Goal: Information Seeking & Learning: Learn about a topic

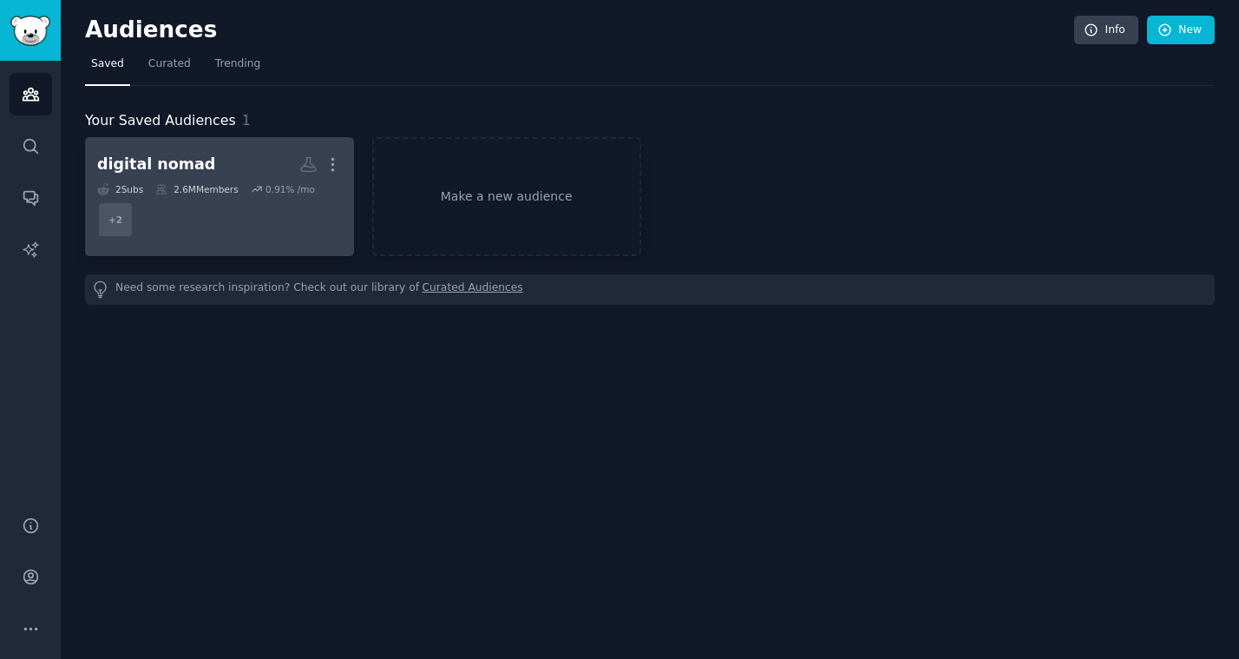
click at [216, 150] on h2 "digital nomad More" at bounding box center [219, 164] width 245 height 30
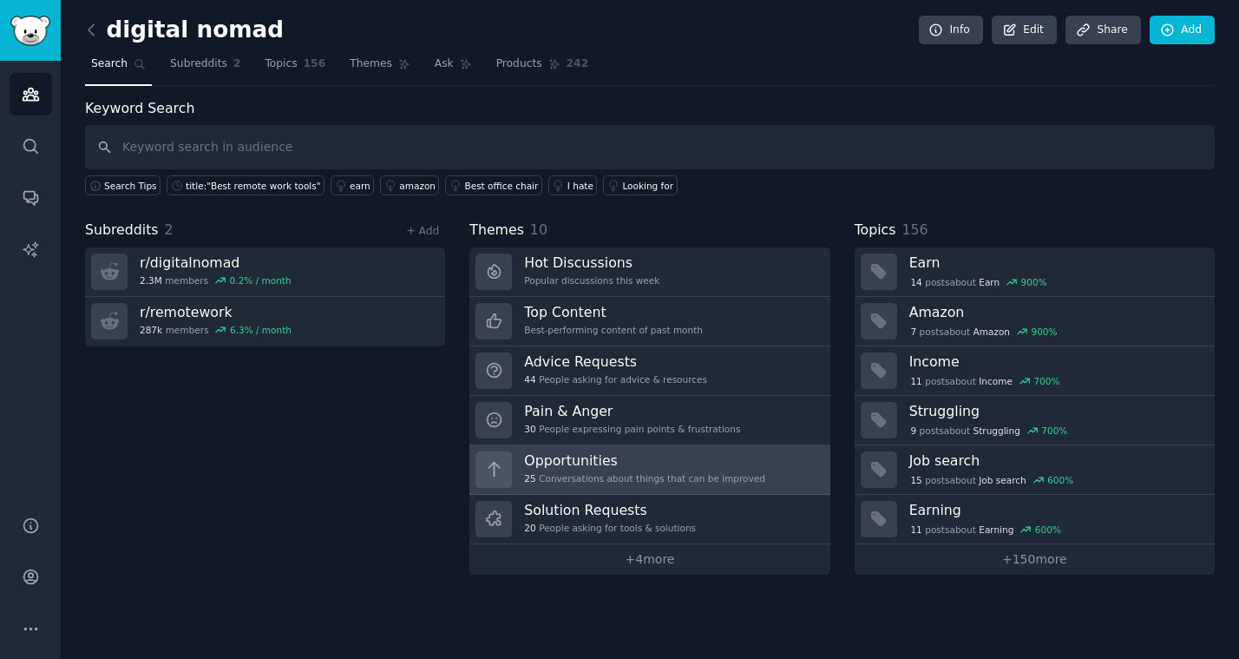
click at [646, 466] on h3 "Opportunities" at bounding box center [644, 460] width 241 height 18
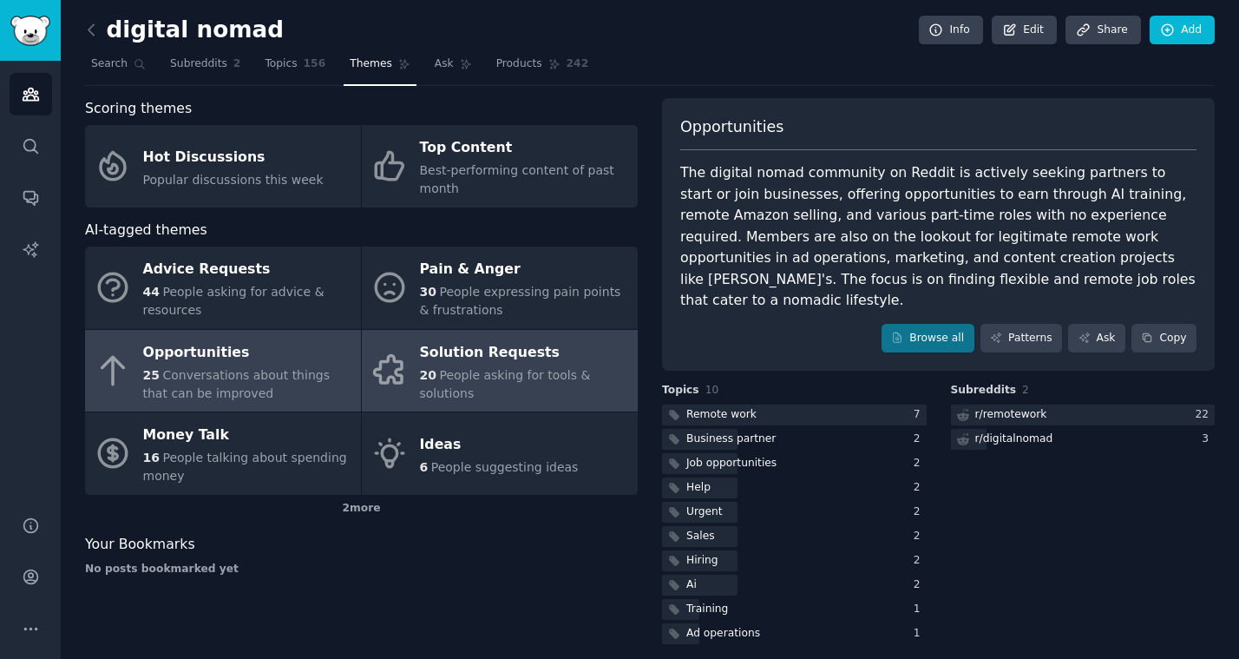
click at [502, 376] on span "People asking for tools & solutions" at bounding box center [505, 384] width 171 height 32
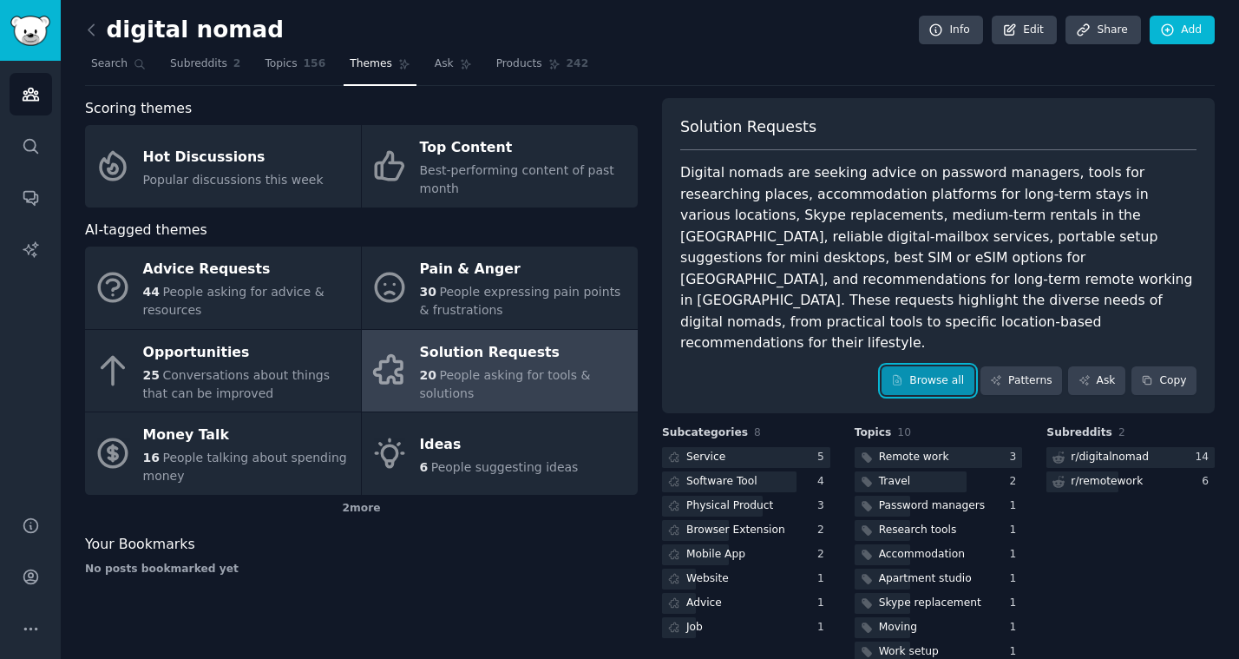
click at [908, 366] on link "Browse all" at bounding box center [928, 381] width 93 height 30
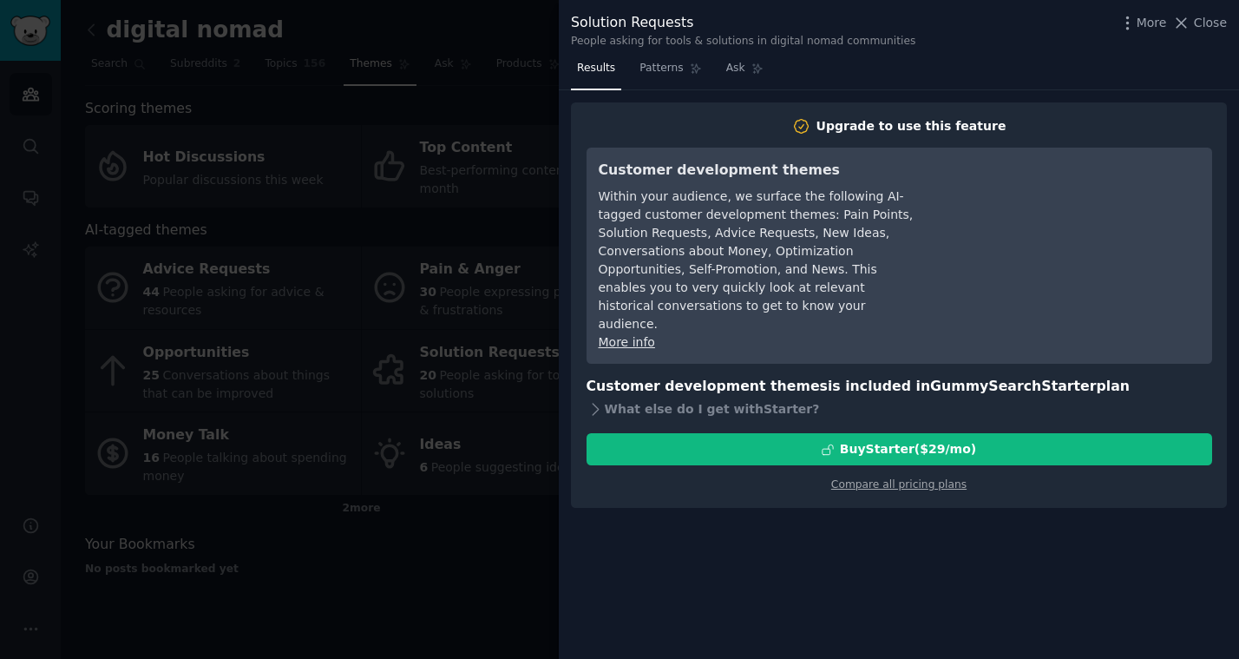
click at [482, 545] on div at bounding box center [619, 329] width 1239 height 659
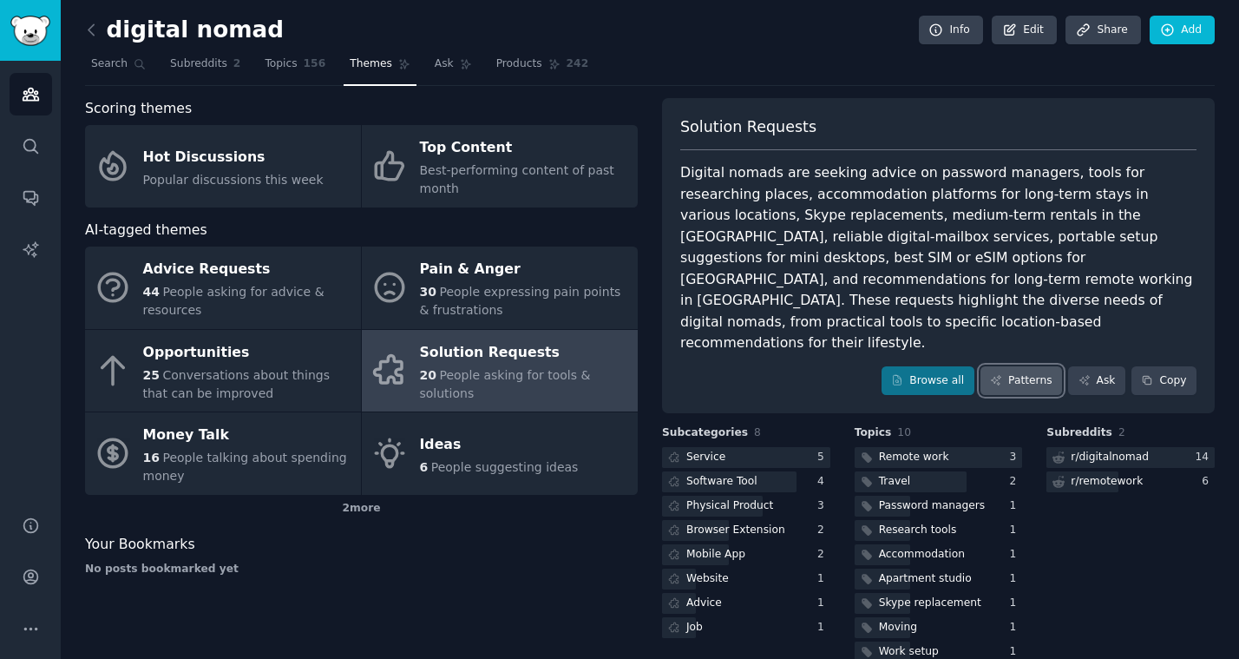
click at [1009, 366] on link "Patterns" at bounding box center [1022, 381] width 82 height 30
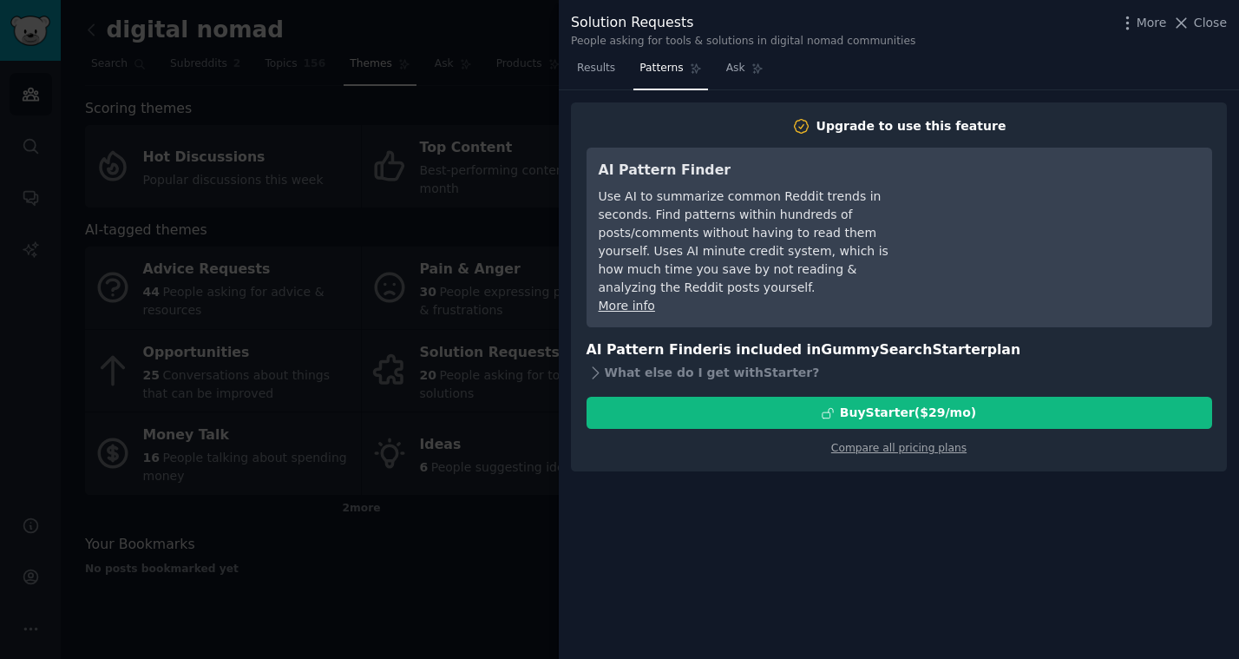
click at [403, 571] on div at bounding box center [619, 329] width 1239 height 659
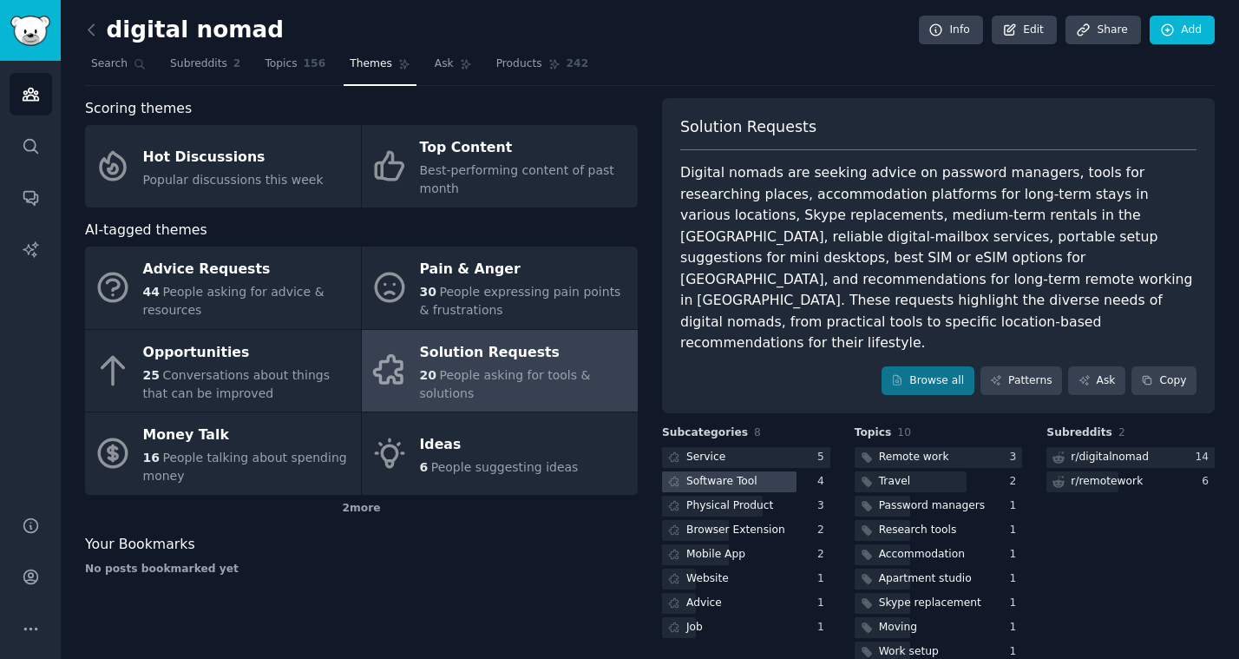
click at [743, 474] on div "Software Tool" at bounding box center [721, 482] width 71 height 16
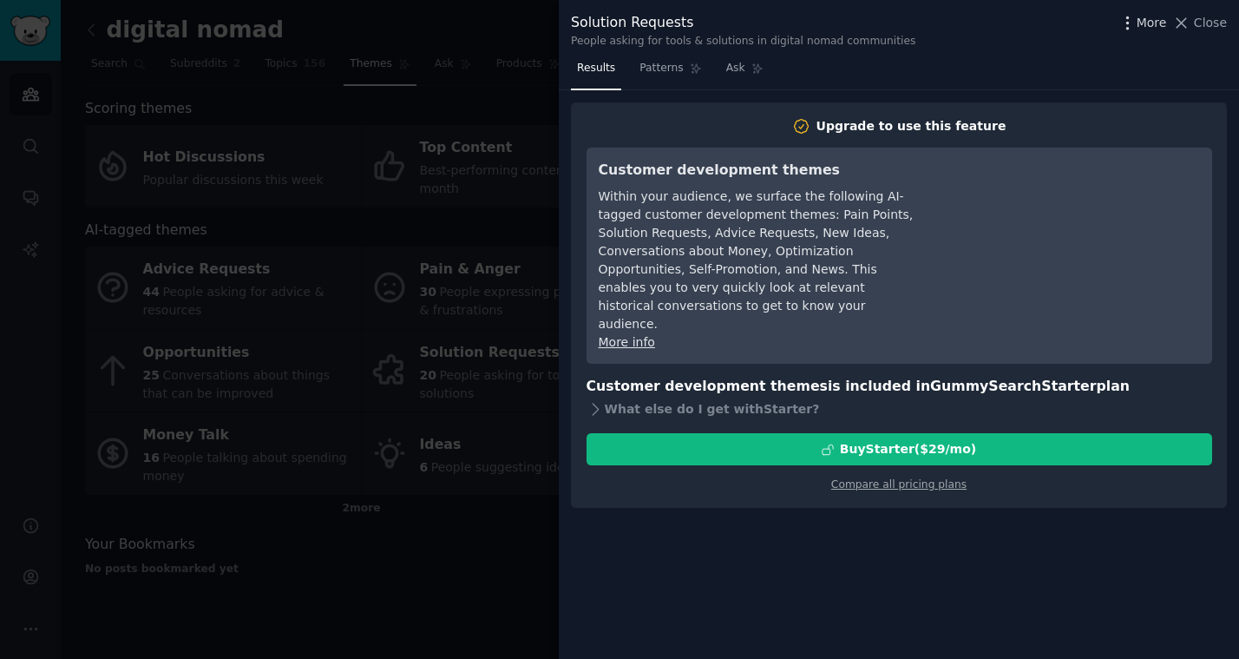
click at [1123, 28] on icon "button" at bounding box center [1127, 23] width 18 height 18
click at [1190, 23] on icon at bounding box center [1181, 23] width 18 height 18
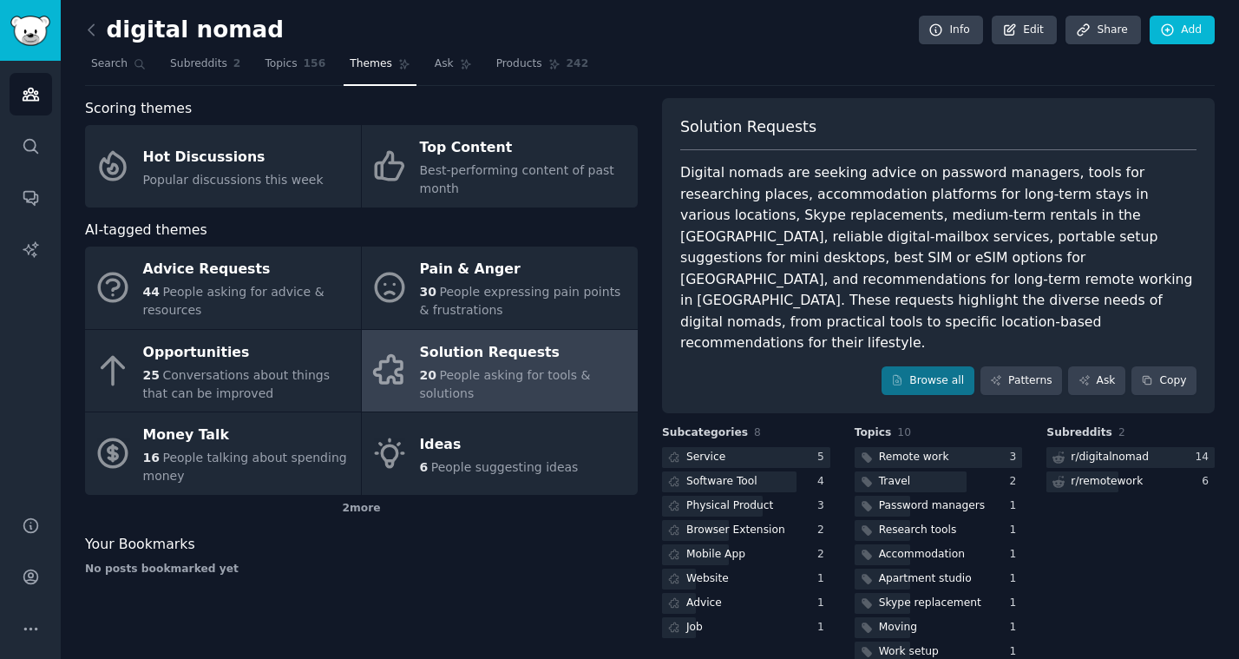
scroll to position [12, 0]
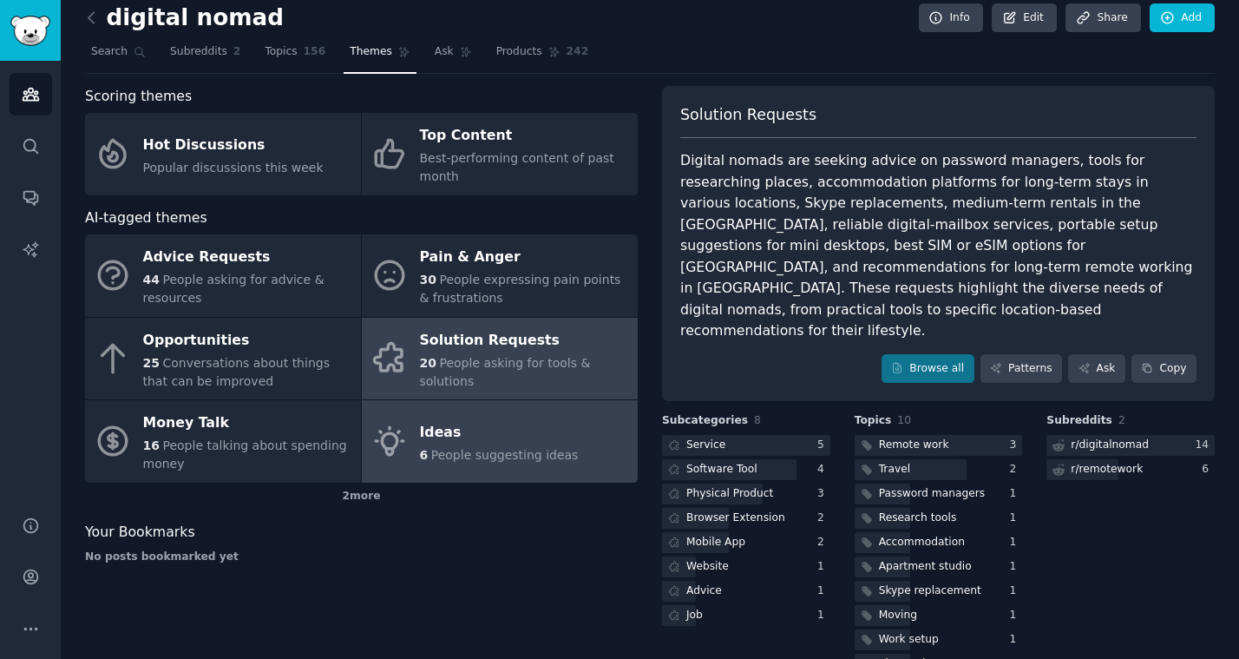
click at [511, 437] on div "Ideas" at bounding box center [499, 432] width 159 height 28
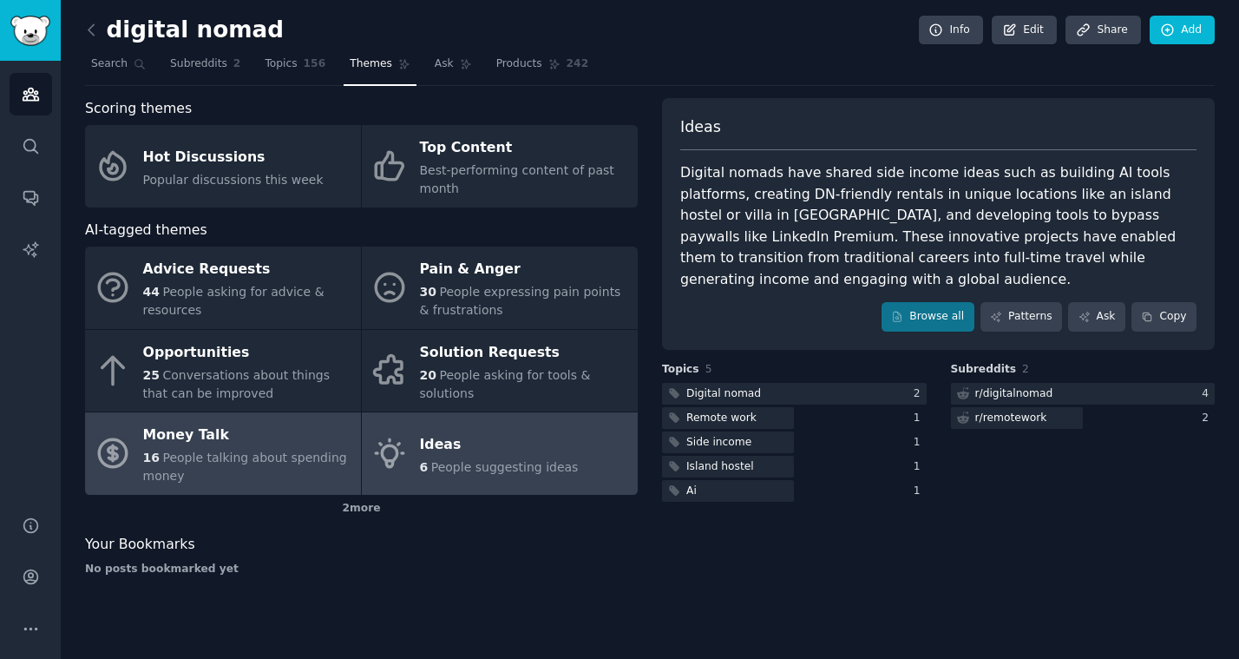
click at [292, 436] on div "Money Talk" at bounding box center [247, 436] width 209 height 28
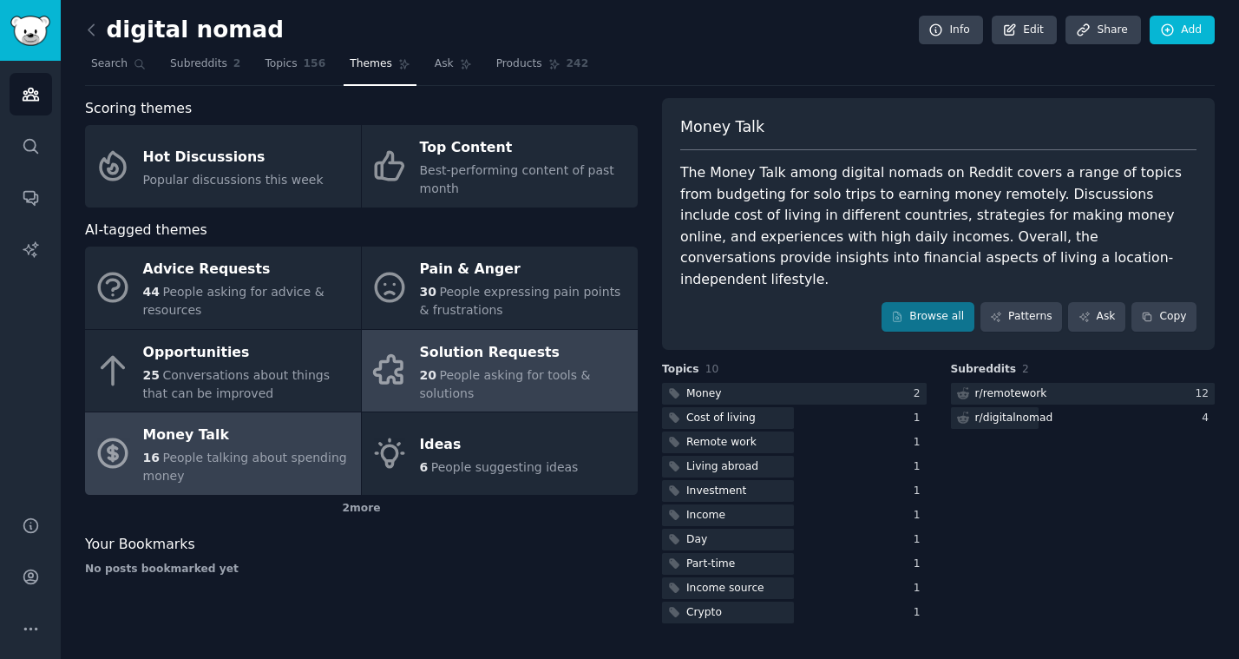
click at [494, 368] on span "People asking for tools & solutions" at bounding box center [505, 384] width 171 height 32
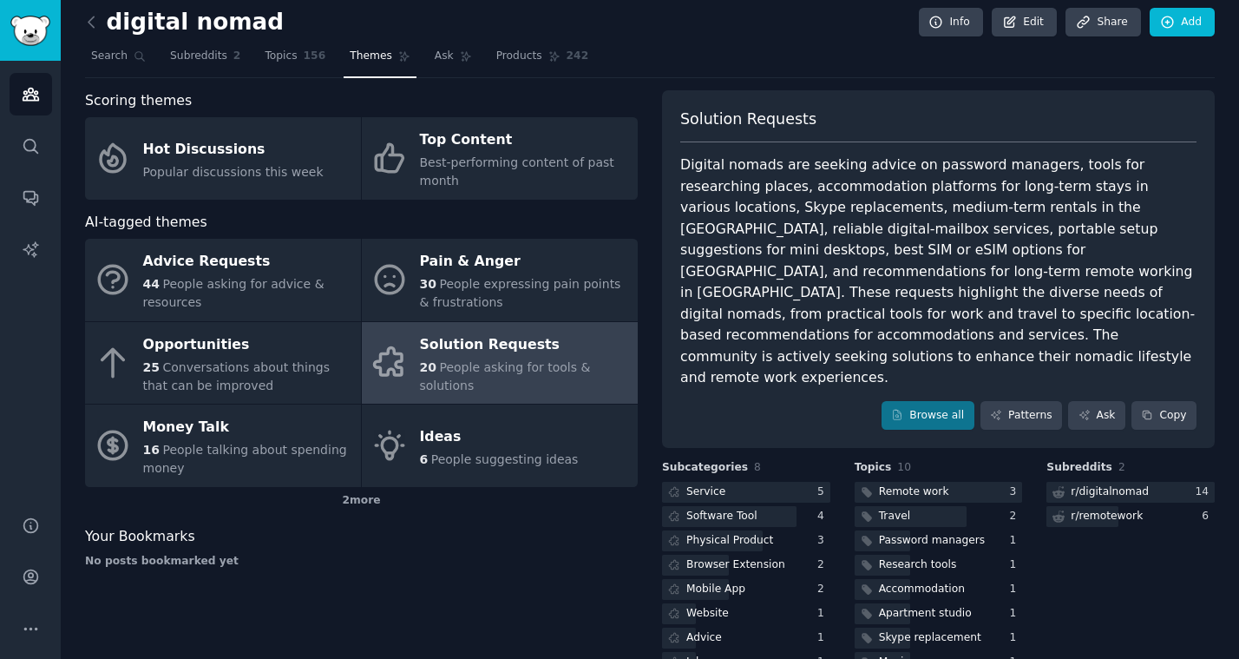
scroll to position [27, 0]
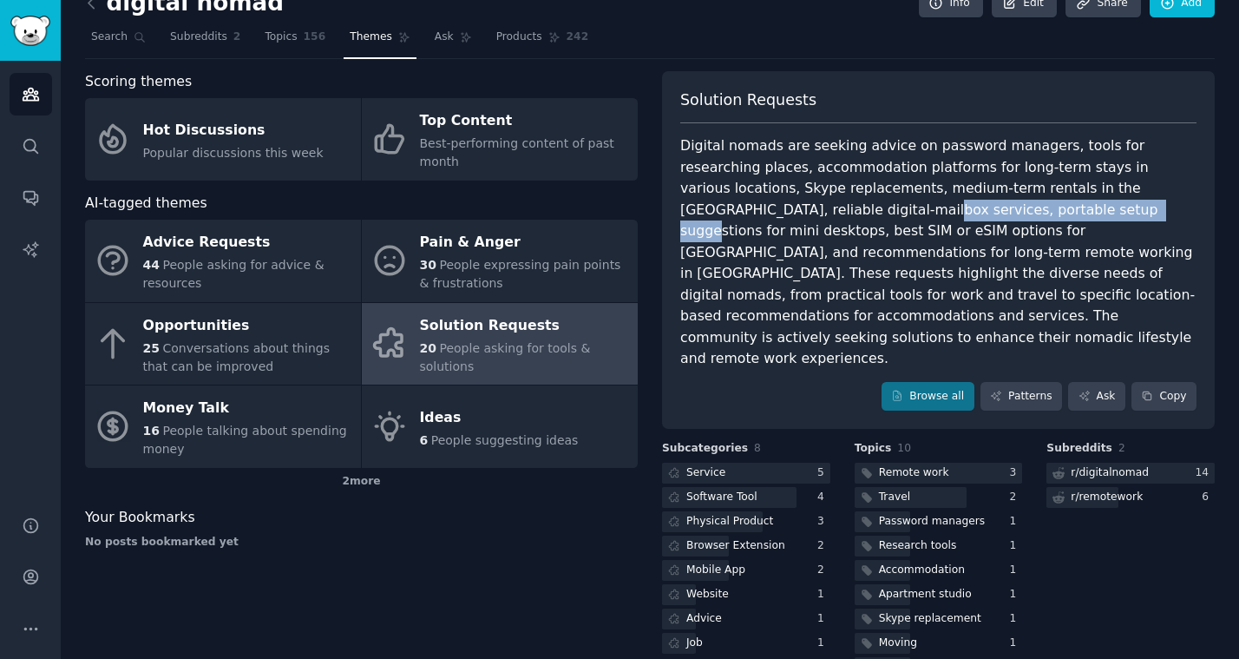
drag, startPoint x: 685, startPoint y: 212, endPoint x: 896, endPoint y: 217, distance: 210.9
click at [896, 217] on div "Digital nomads are seeking advice on password managers, tools for researching p…" at bounding box center [938, 252] width 516 height 234
click at [917, 224] on div "Digital nomads are seeking advice on password managers, tools for researching p…" at bounding box center [938, 252] width 516 height 234
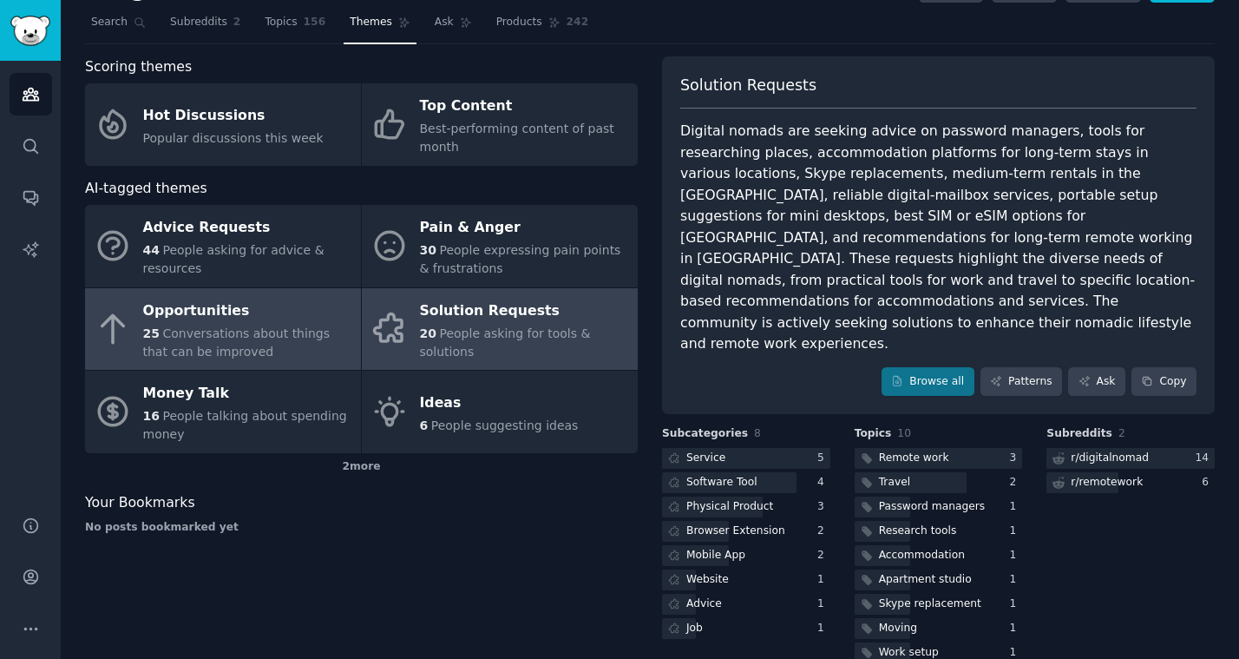
click at [263, 336] on span "Conversations about things that can be improved" at bounding box center [236, 342] width 187 height 32
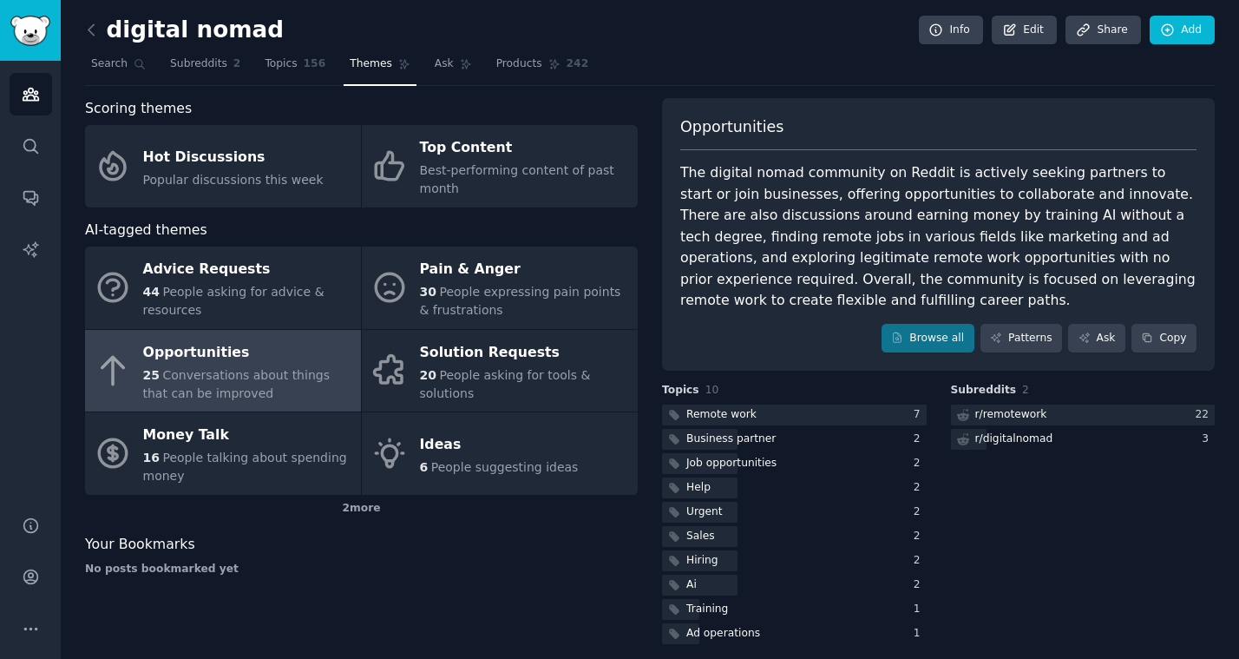
scroll to position [12, 0]
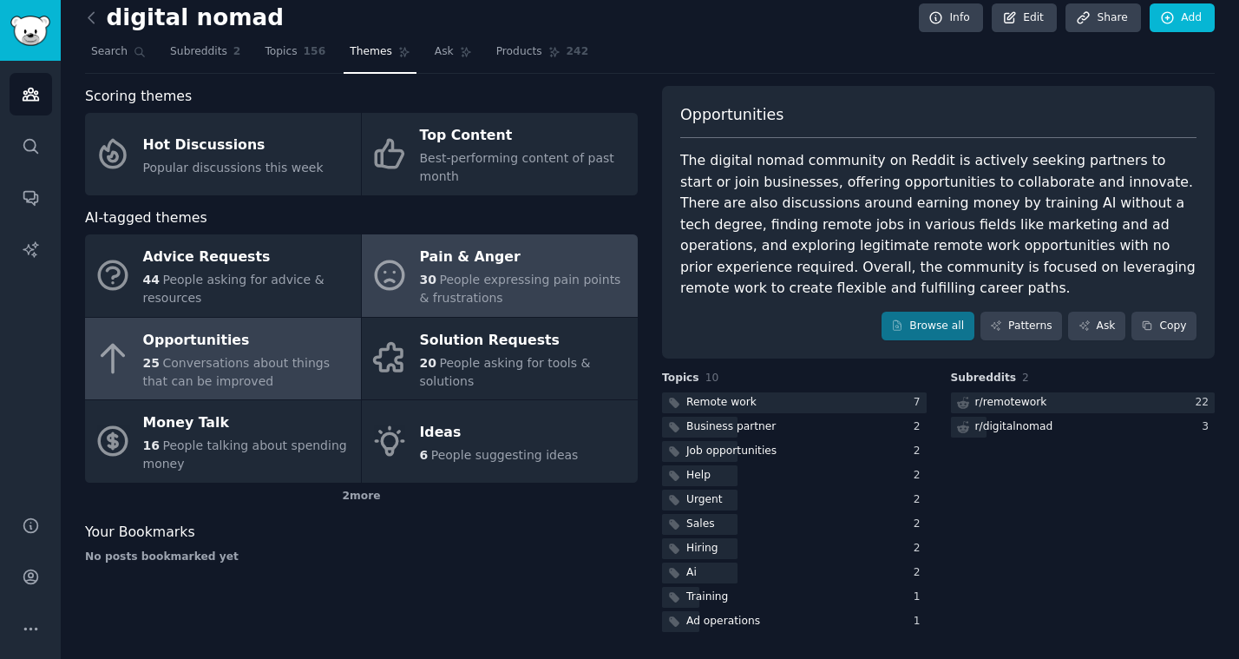
click at [506, 296] on div "30 People expressing pain points & frustrations" at bounding box center [524, 289] width 209 height 36
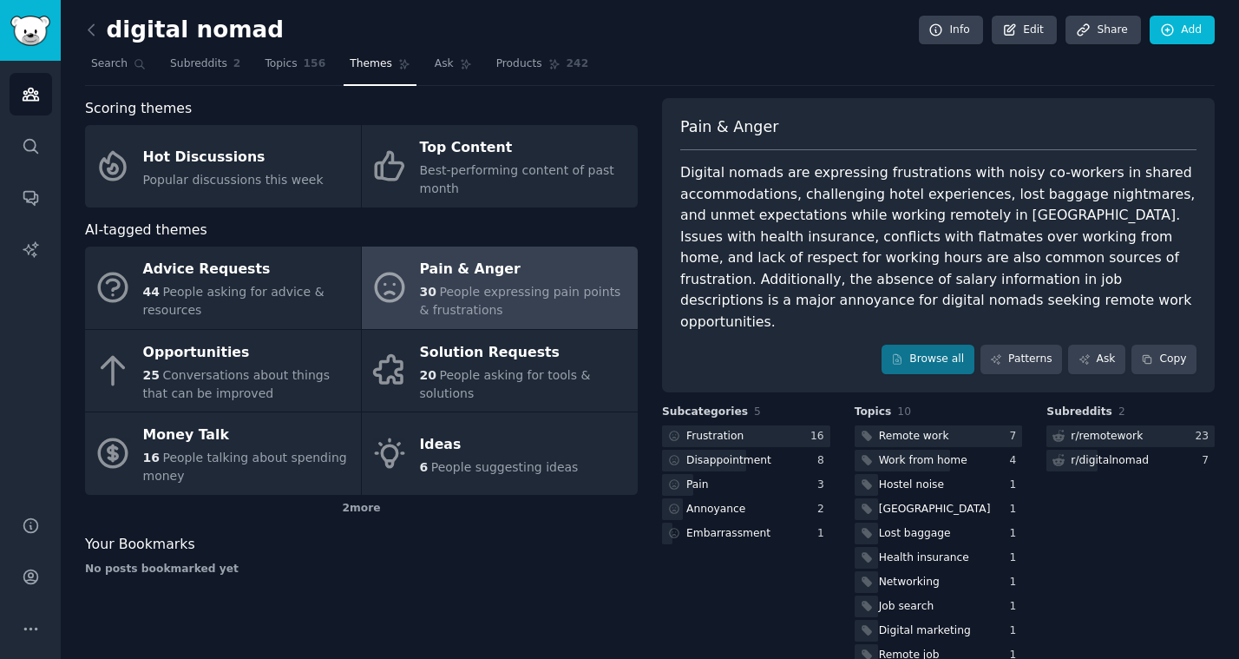
scroll to position [12, 0]
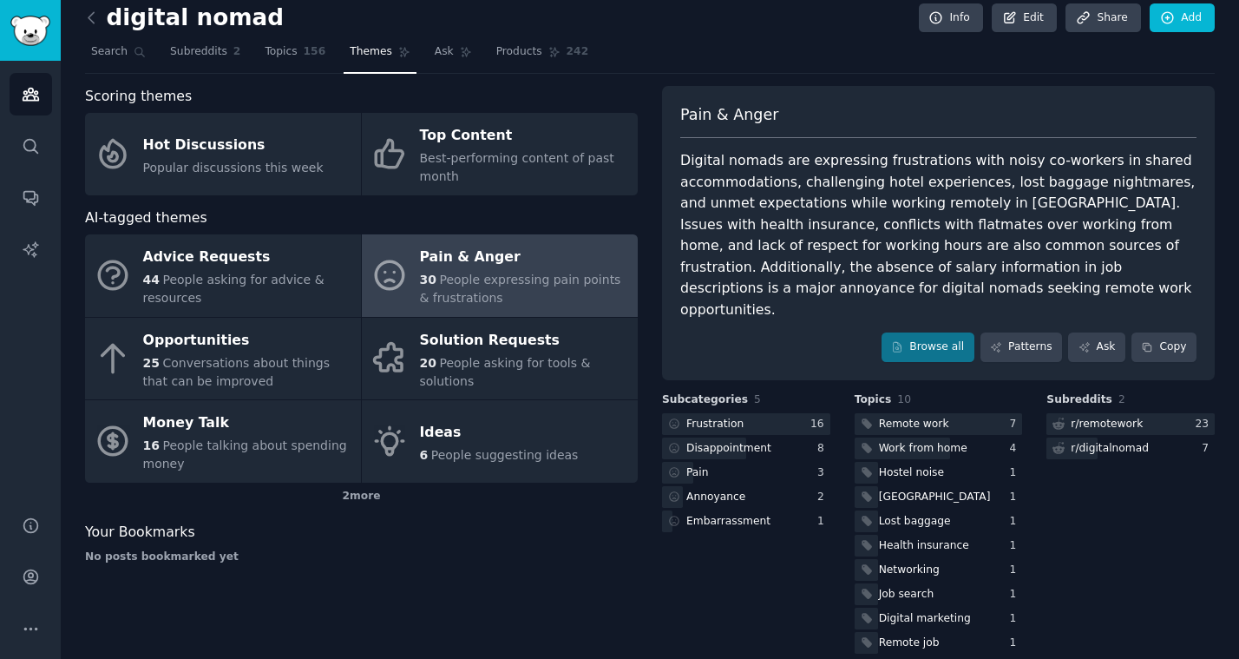
click at [904, 49] on nav "Search Subreddits 2 Topics 156 Themes Ask Products 242" at bounding box center [650, 56] width 1130 height 36
